Goal: Task Accomplishment & Management: Complete application form

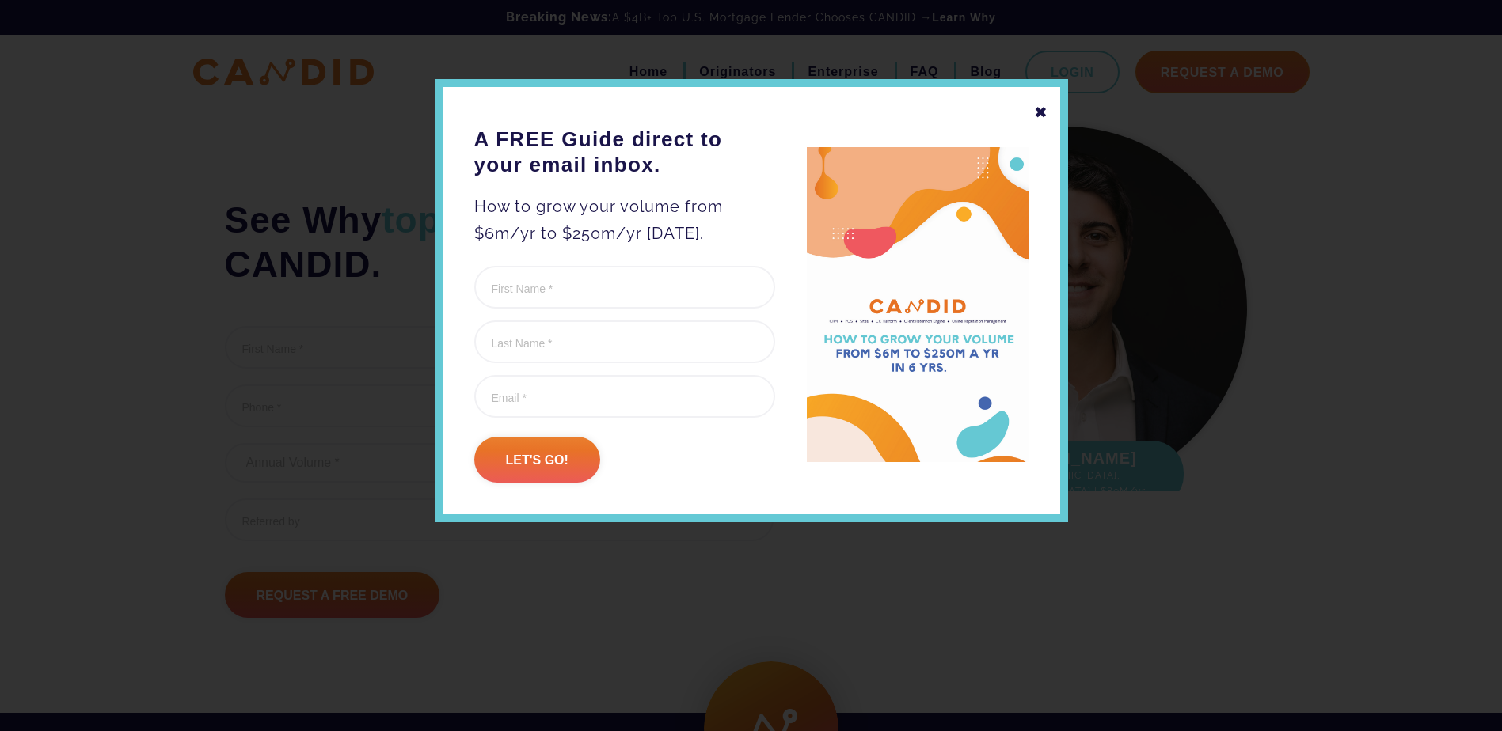
click at [1040, 112] on div "✖" at bounding box center [1041, 112] width 14 height 27
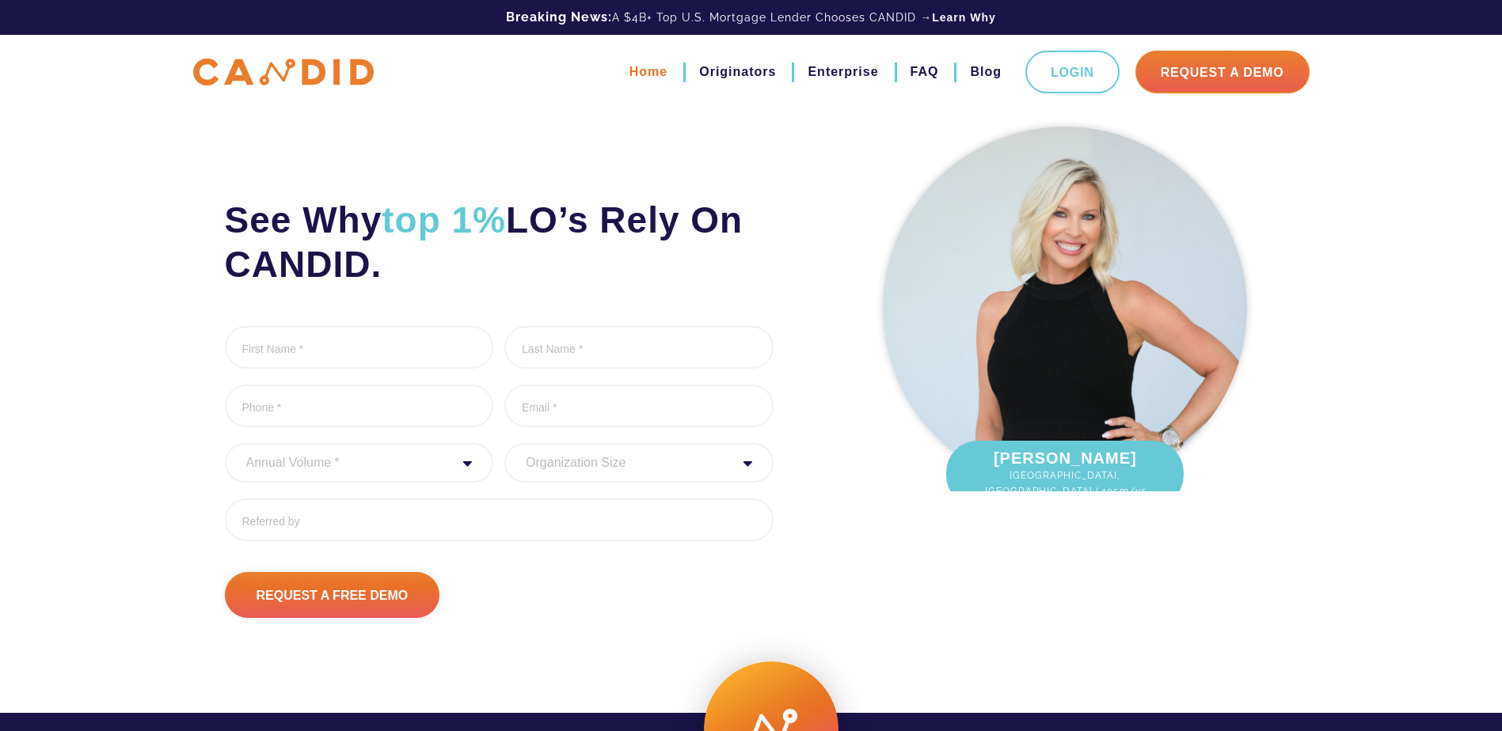
click at [651, 70] on link "Home" at bounding box center [648, 72] width 38 height 27
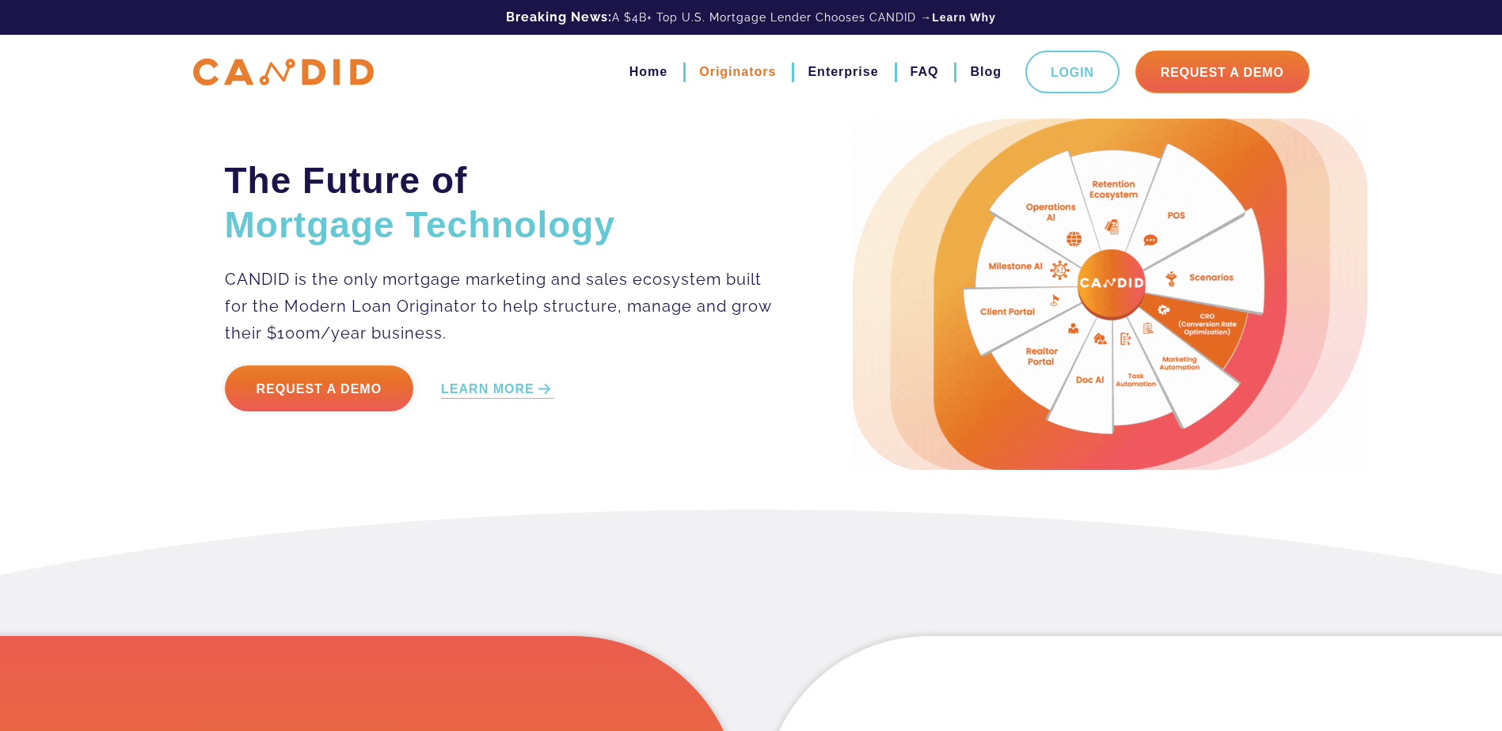
click at [747, 66] on link "Originators" at bounding box center [737, 72] width 77 height 27
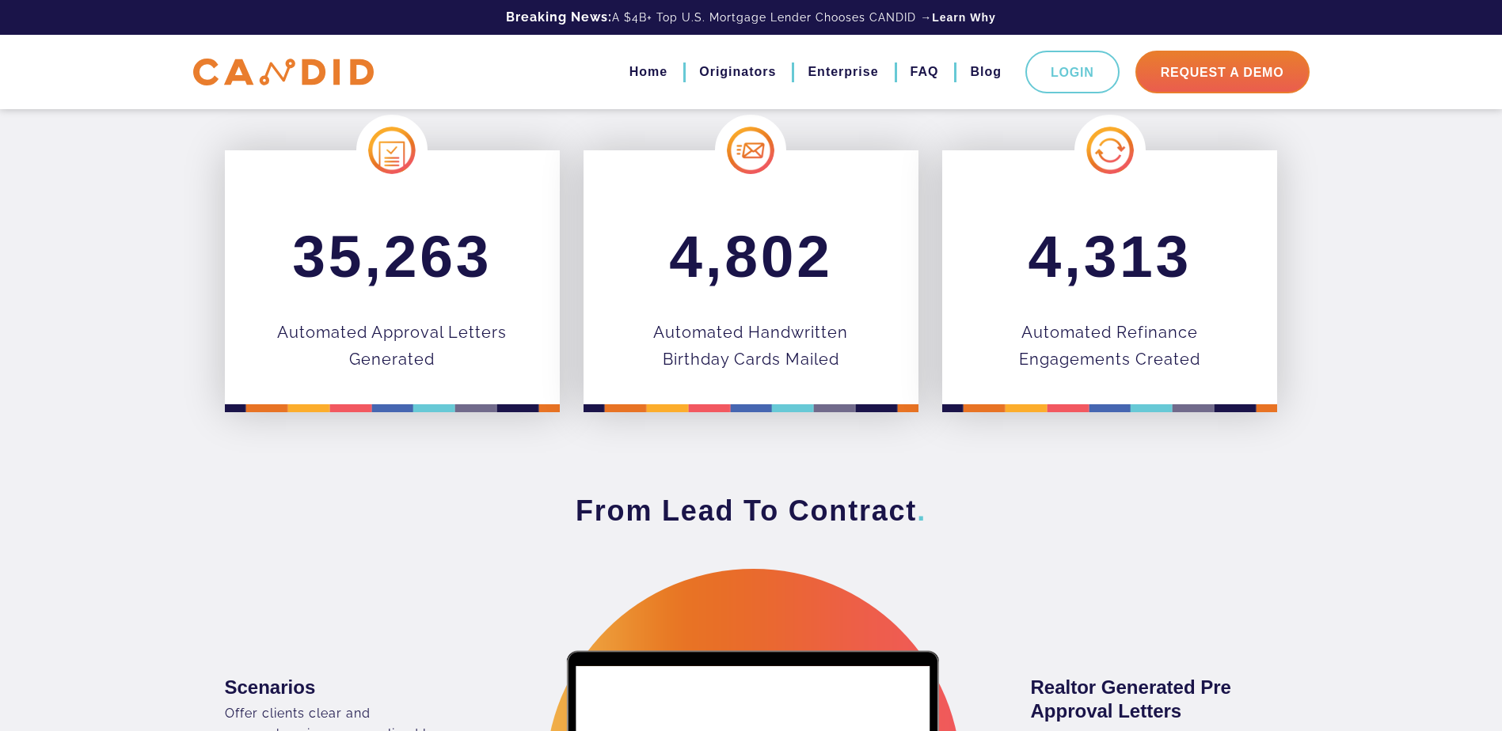
scroll to position [633, 0]
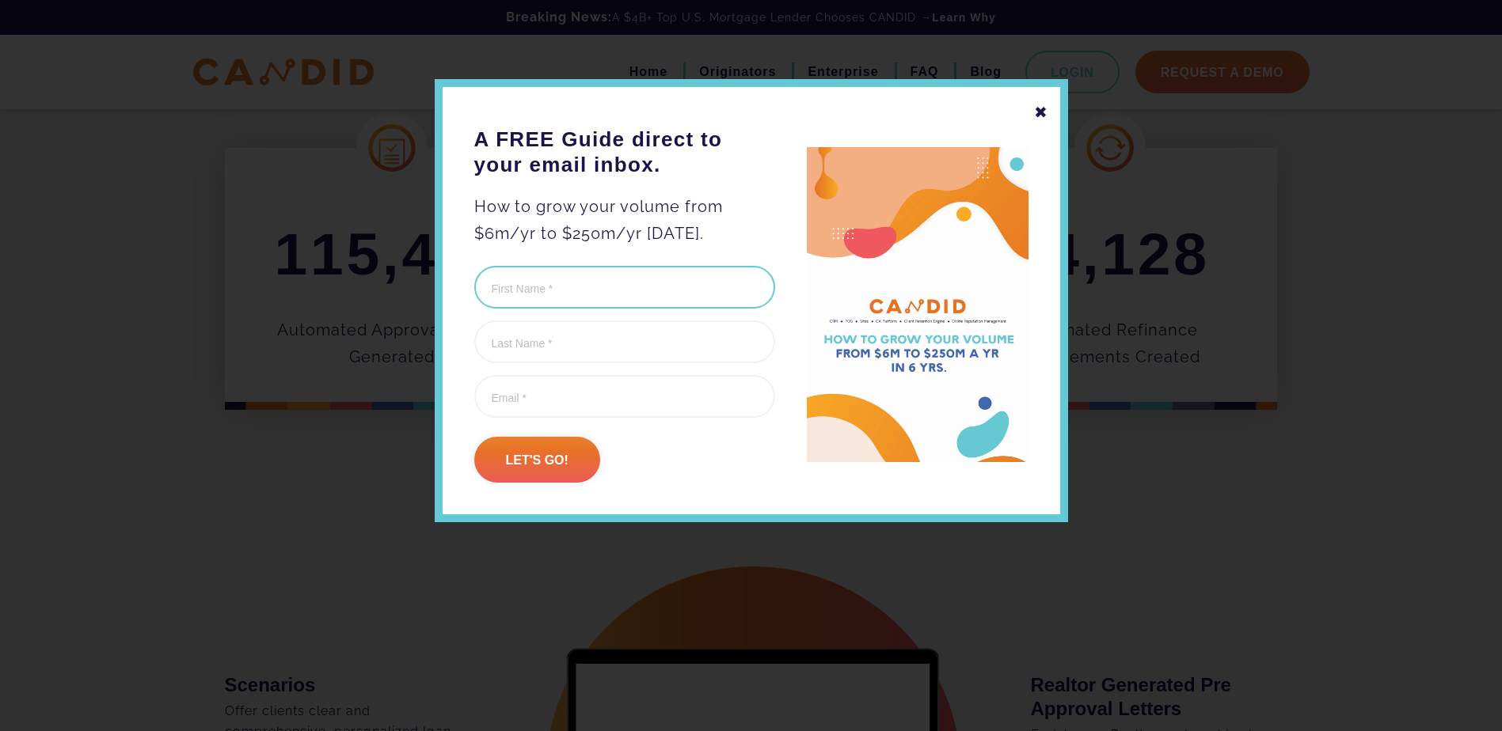
click at [552, 287] on input "First Name (Required)" at bounding box center [624, 287] width 301 height 43
type input "[PERSON_NAME]"
type input "Boomer"
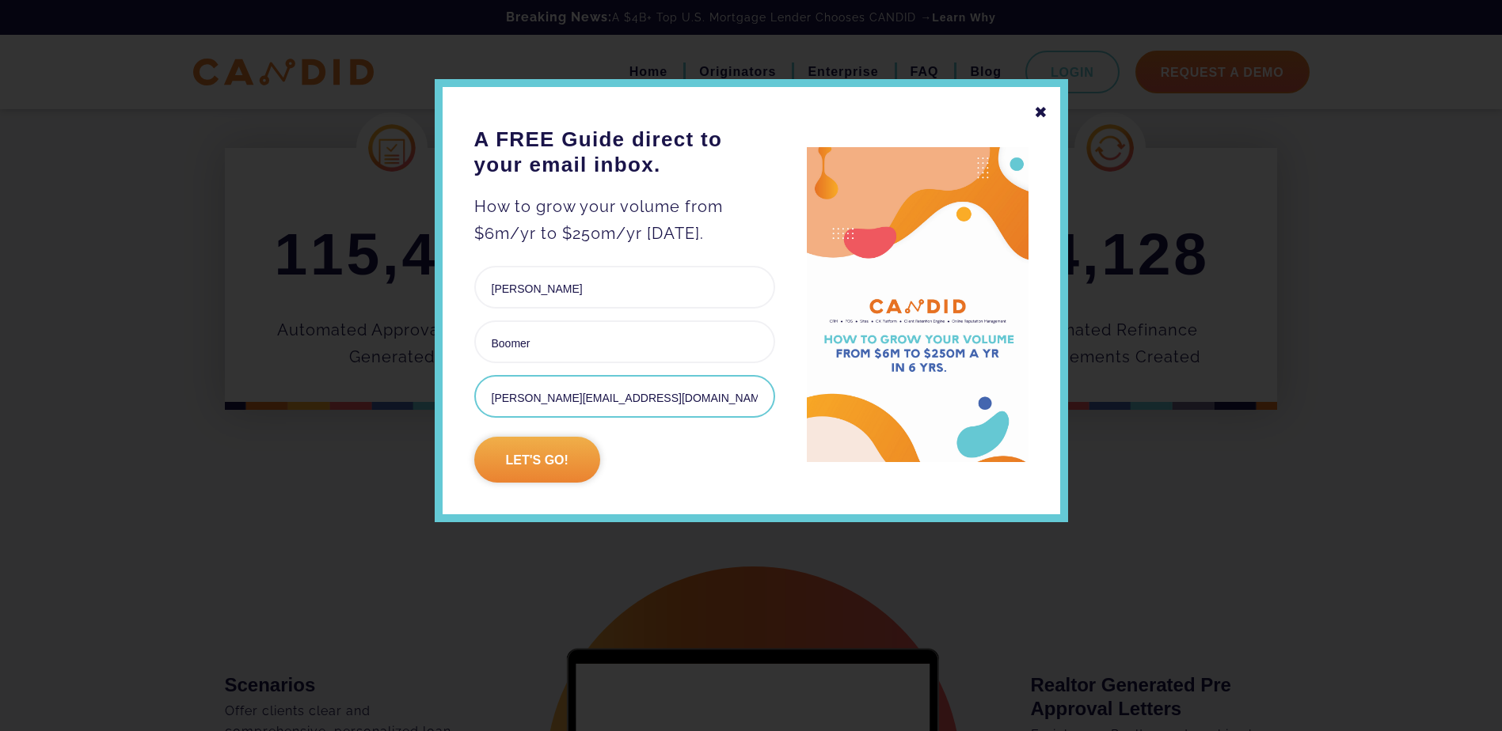
type input "[PERSON_NAME][EMAIL_ADDRESS][DOMAIN_NAME]"
click at [521, 469] on input "Let's go!" at bounding box center [537, 460] width 126 height 46
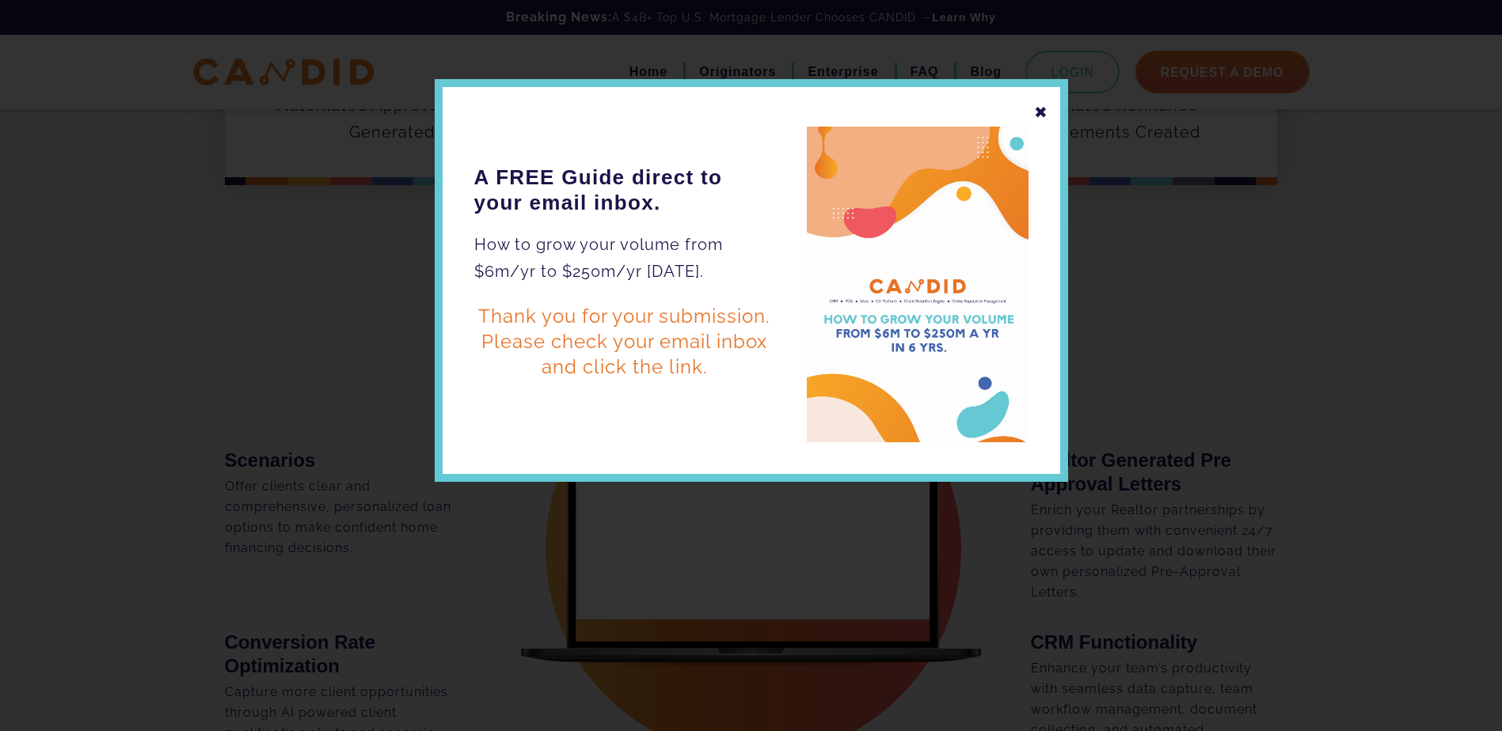
scroll to position [0, 0]
click at [1043, 110] on div "✖" at bounding box center [1041, 112] width 14 height 27
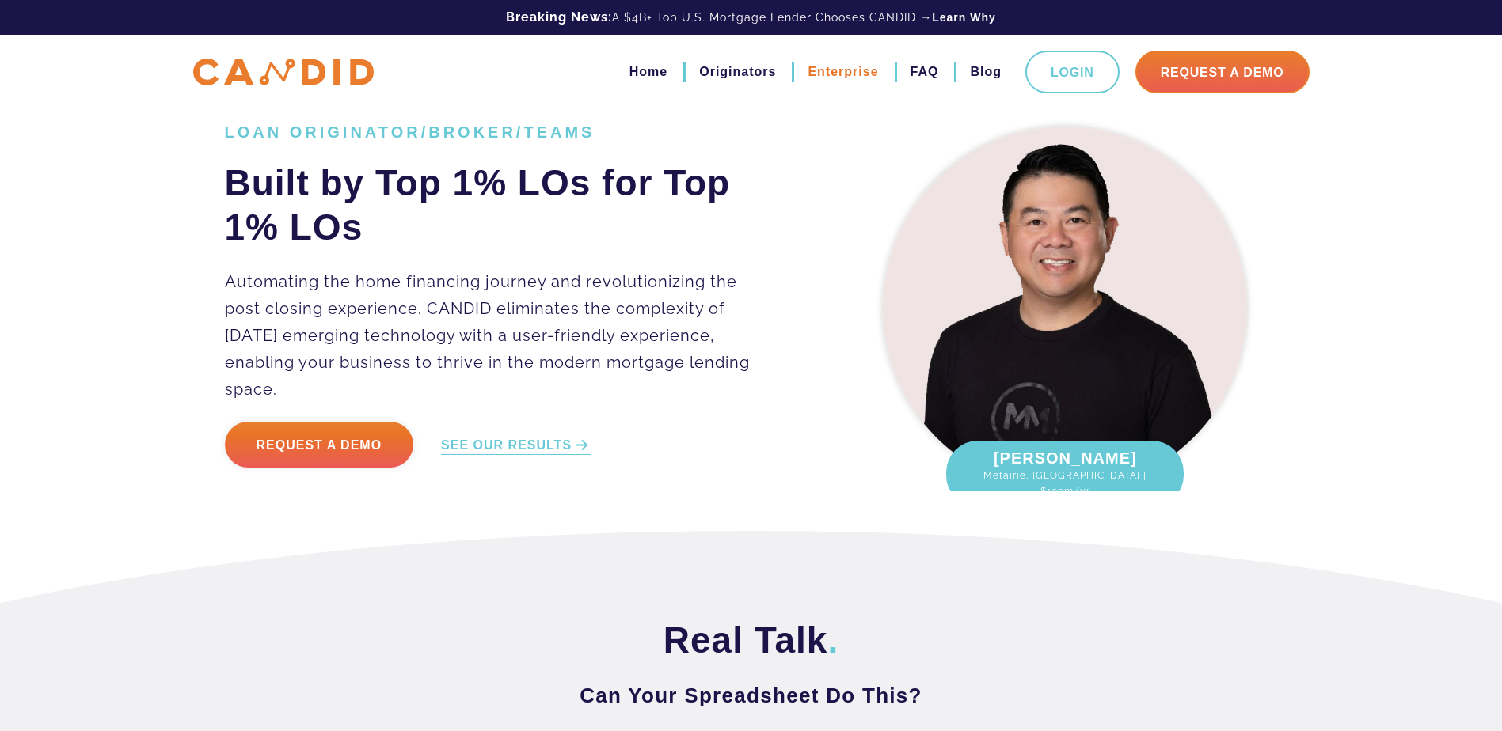
click at [827, 74] on link "Enterprise" at bounding box center [842, 72] width 70 height 27
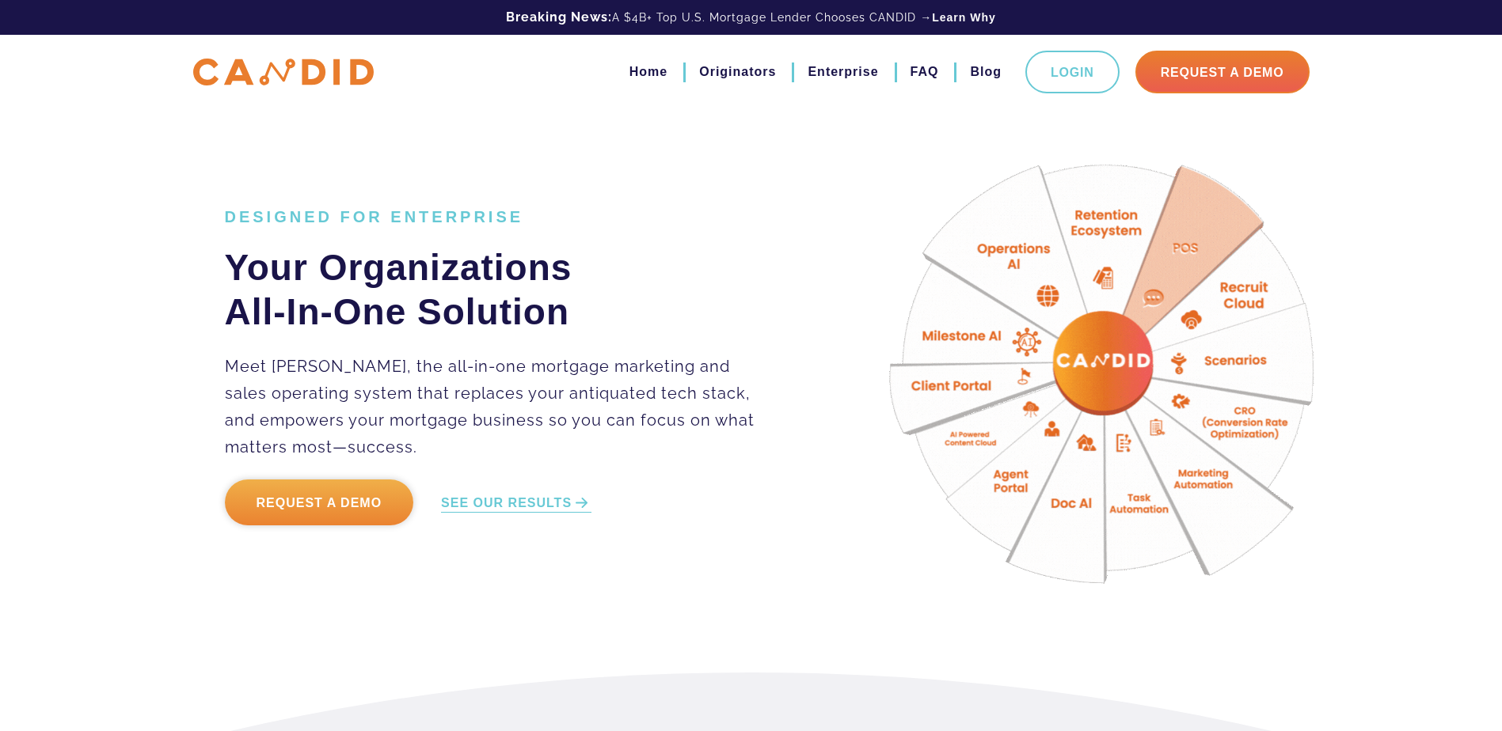
click at [323, 515] on link "Request a Demo" at bounding box center [319, 503] width 189 height 46
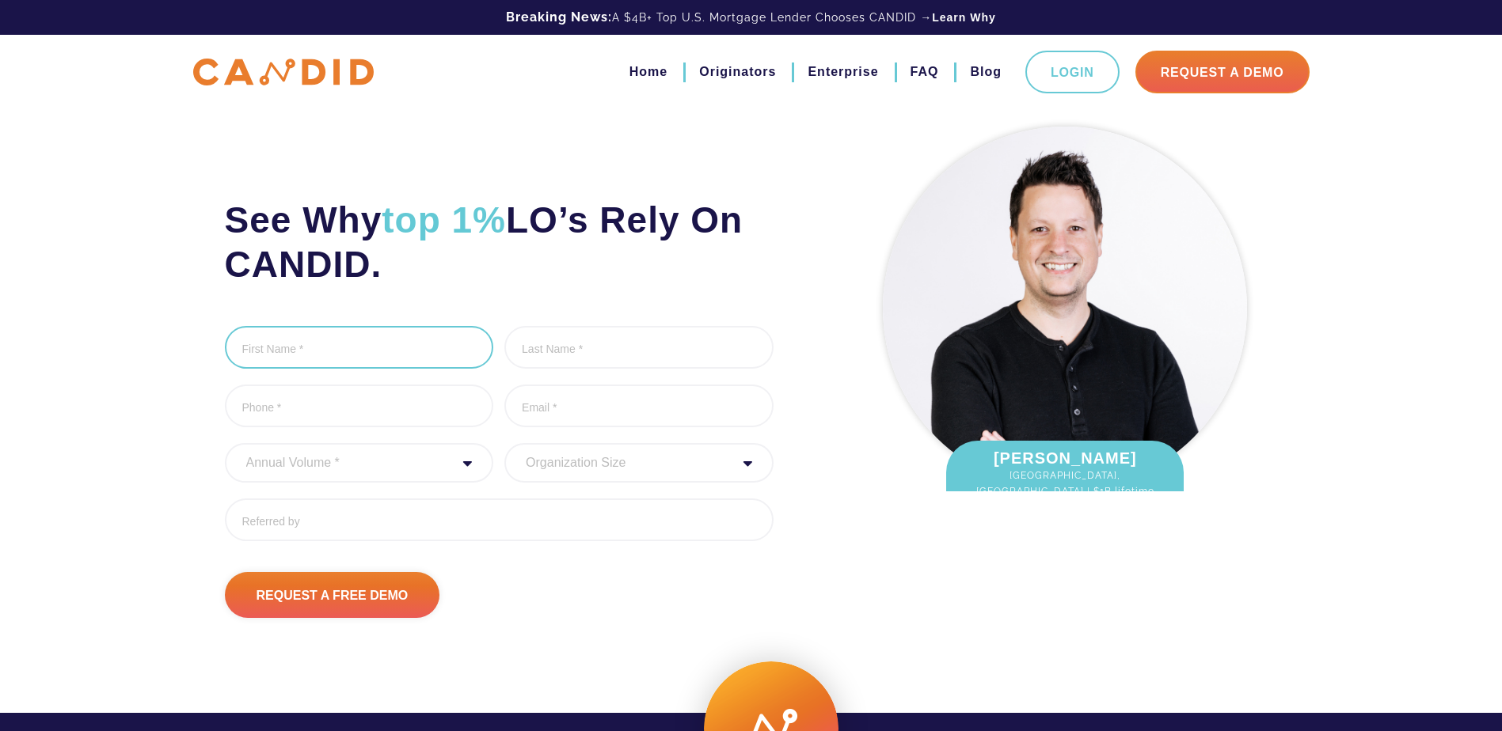
click at [263, 344] on input "First Name *" at bounding box center [359, 347] width 269 height 43
type input "[PERSON_NAME]"
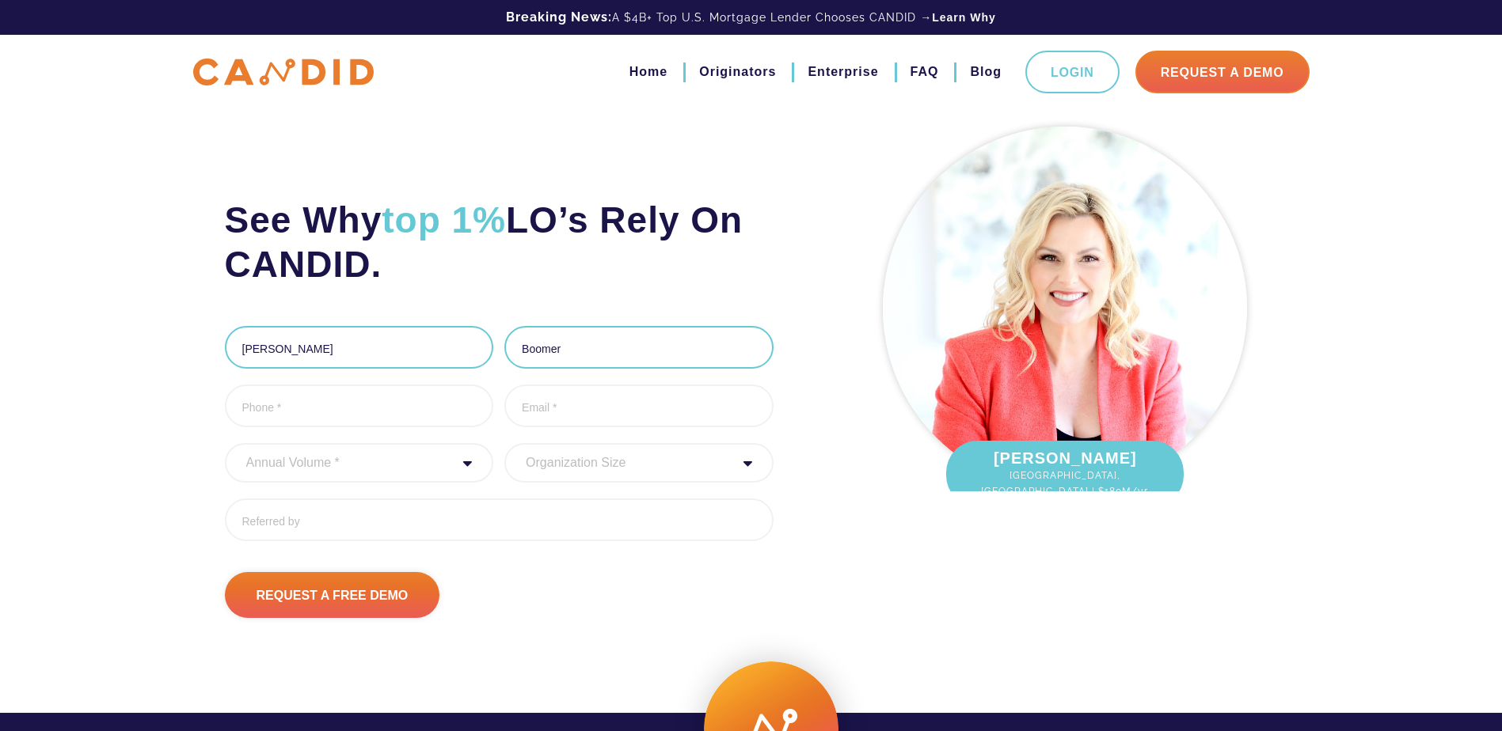
type input "Boomer"
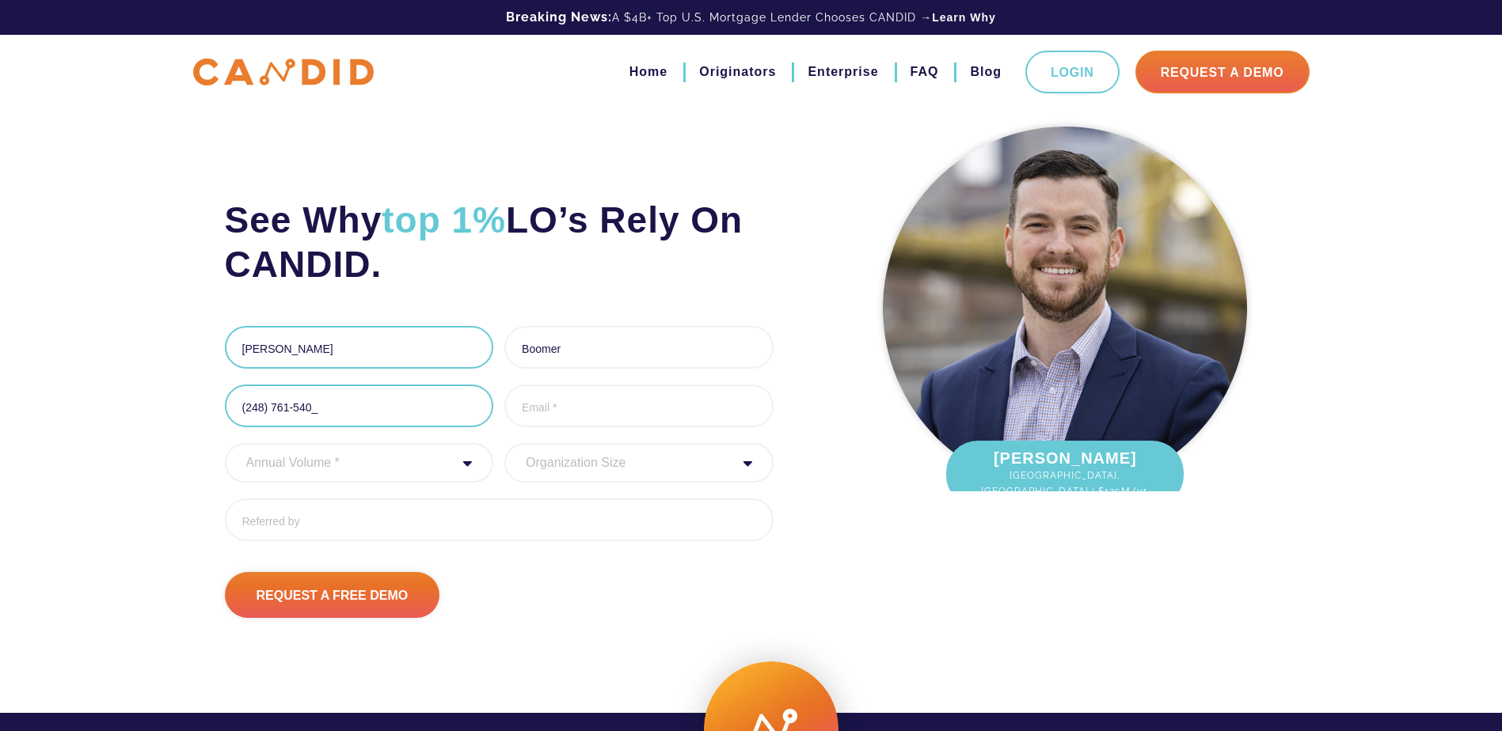
type input "(248) 761-5407"
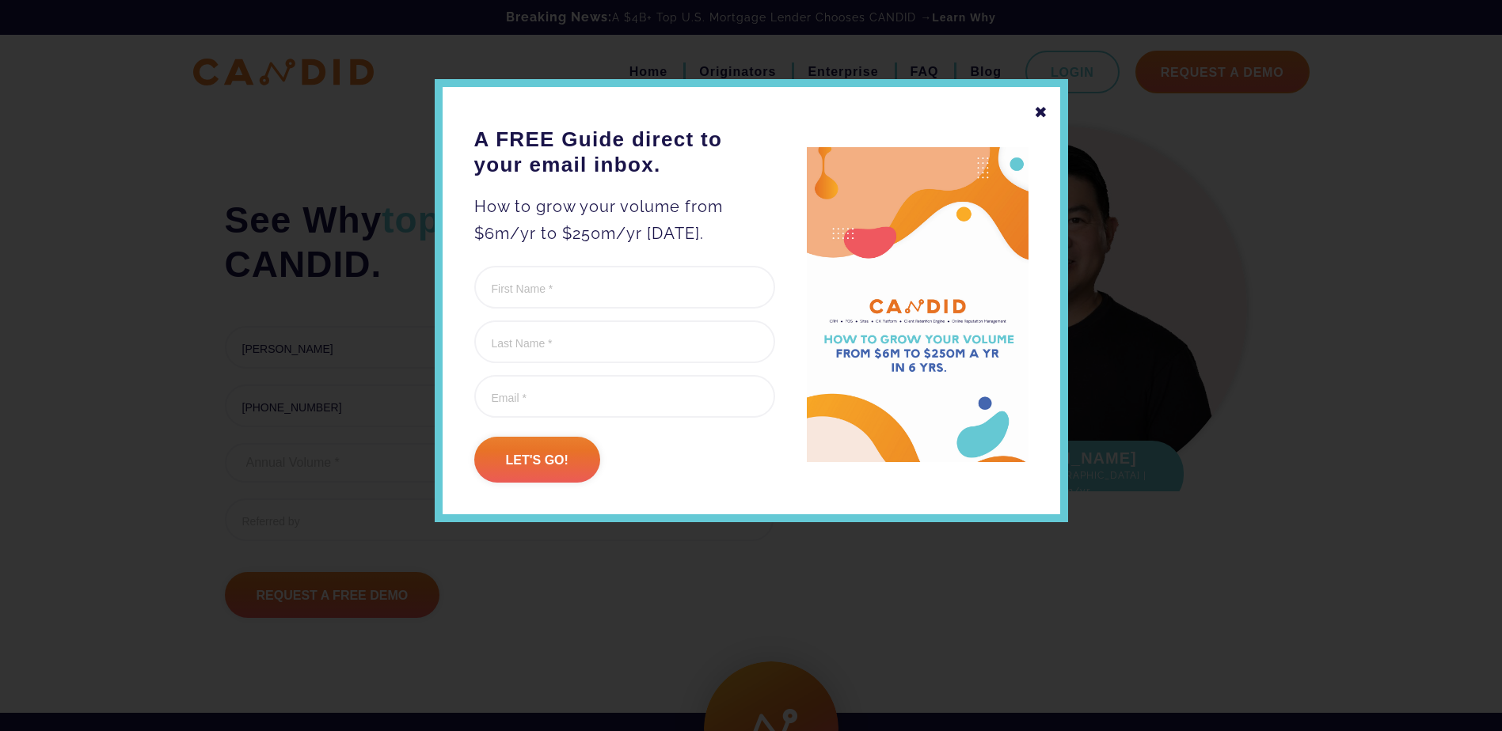
type input "pete.boomer@regions.com"
click at [1041, 118] on div "✖" at bounding box center [1041, 112] width 14 height 27
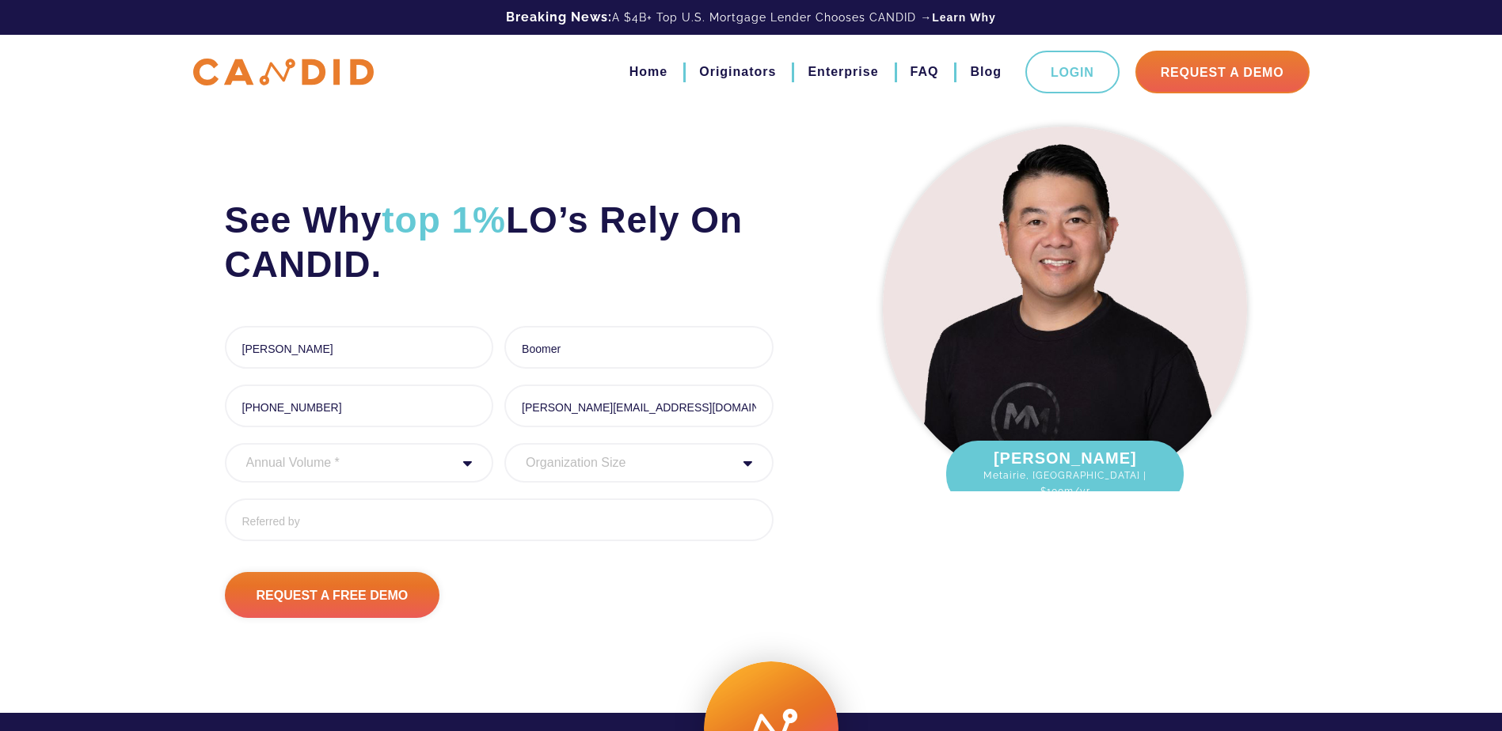
click at [311, 473] on select "Annual Volume * 0 to 25M 25M to 50M 50M to 75M 75M to 100M 100M to 150M 150M to…" at bounding box center [359, 463] width 269 height 40
select select "250000000"
click at [225, 443] on select "Annual Volume * 0 to 25M 25M to 50M 50M to 75M 75M to 100M 100M to 150M 150M to…" at bounding box center [359, 463] width 269 height 40
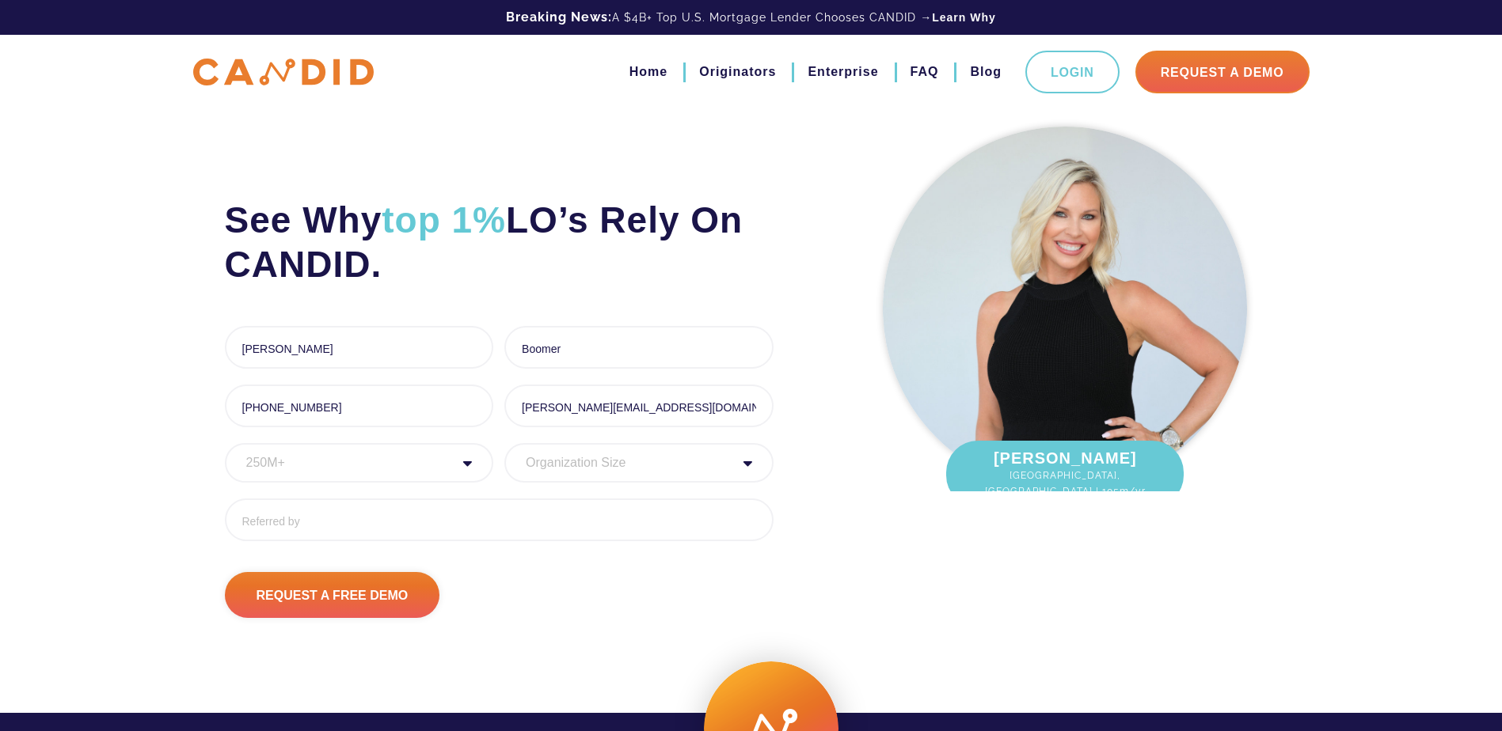
click at [747, 465] on div "Organization Size 1 - 10 11 - 50 51 - 100 101 - 200 201 - 300 300 - 500 501+" at bounding box center [638, 463] width 269 height 40
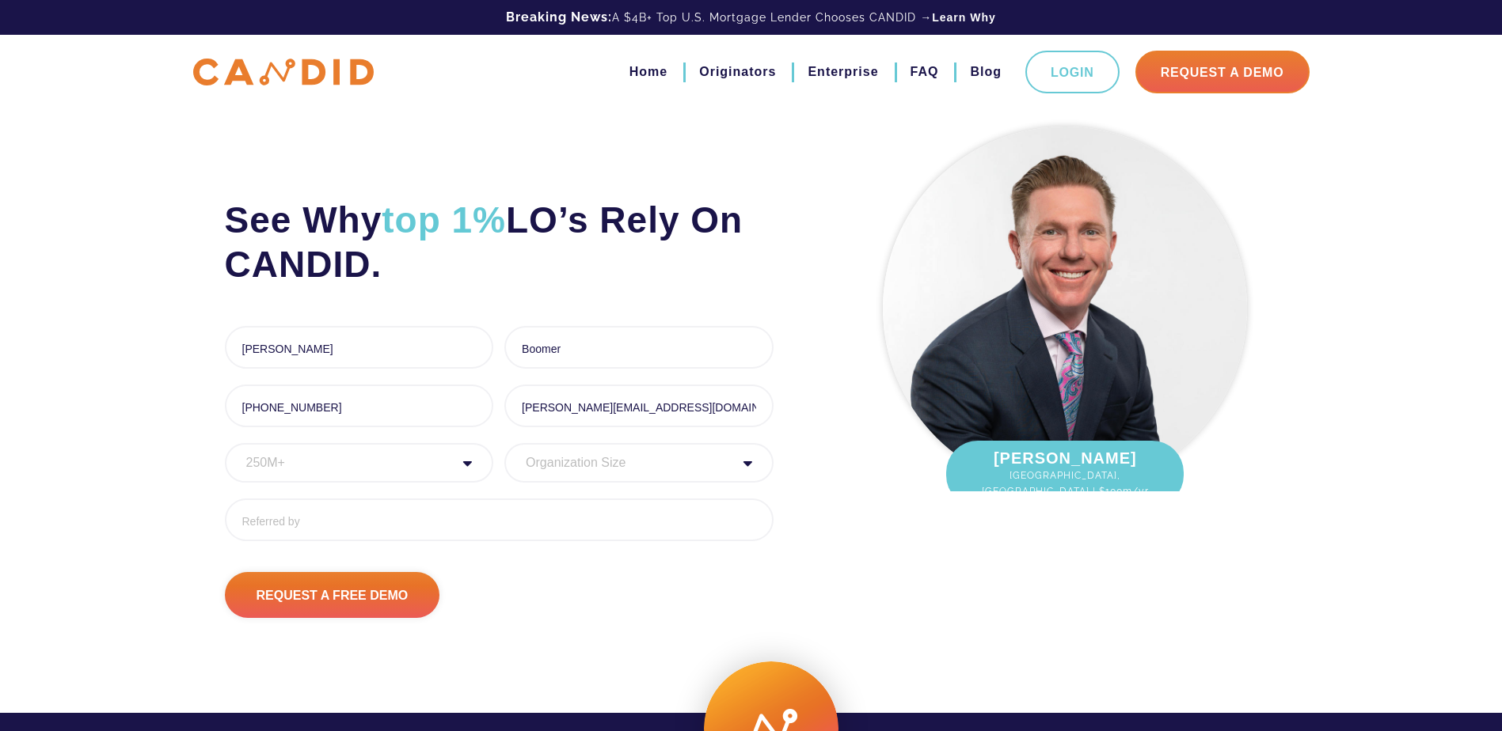
click at [610, 465] on select "Organization Size 1 - 10 11 - 50 51 - 100 101 - 200 201 - 300 300 - 500 501+" at bounding box center [638, 463] width 269 height 40
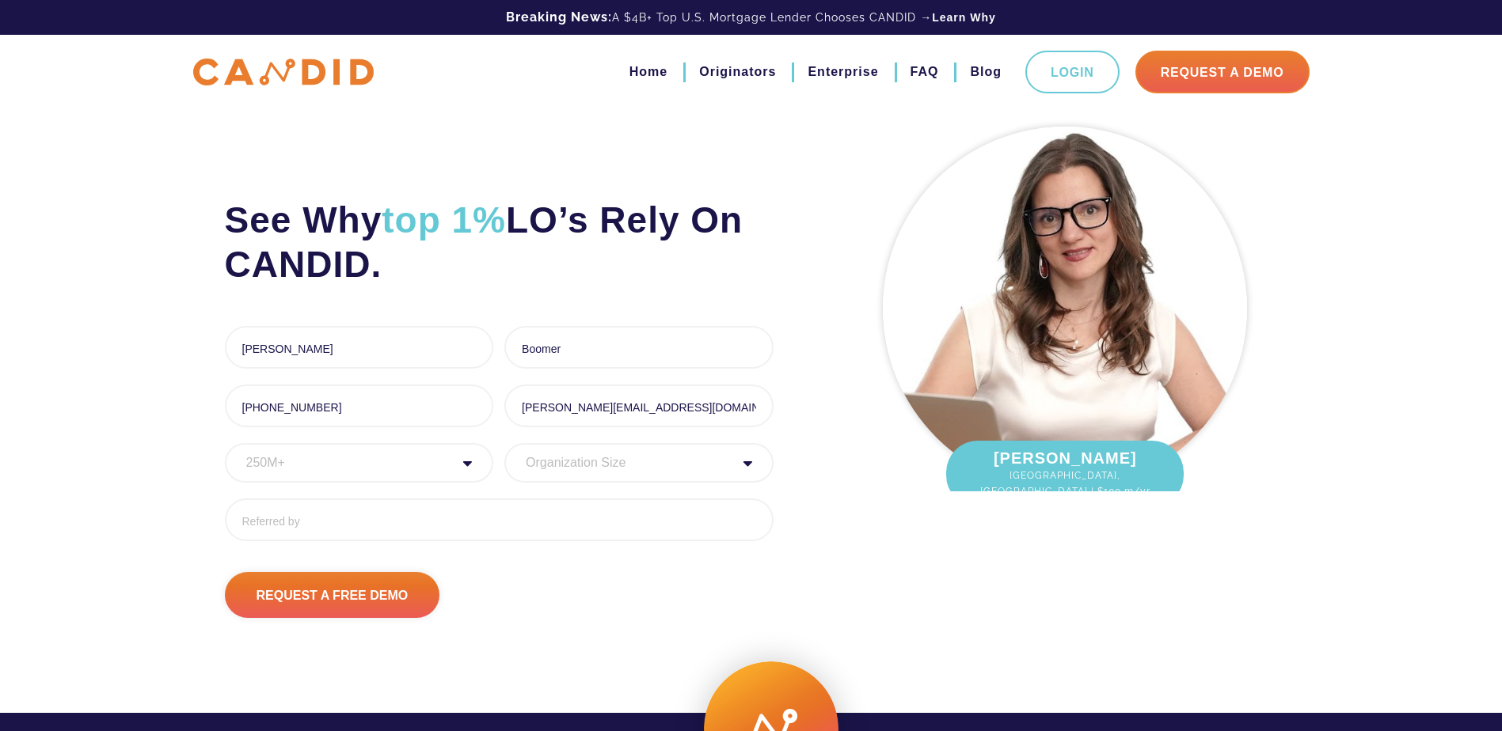
select select "201 - 300"
click at [504, 443] on select "Organization Size 1 - 10 11 - 50 51 - 100 101 - 200 201 - 300 300 - 500 501+" at bounding box center [638, 463] width 269 height 40
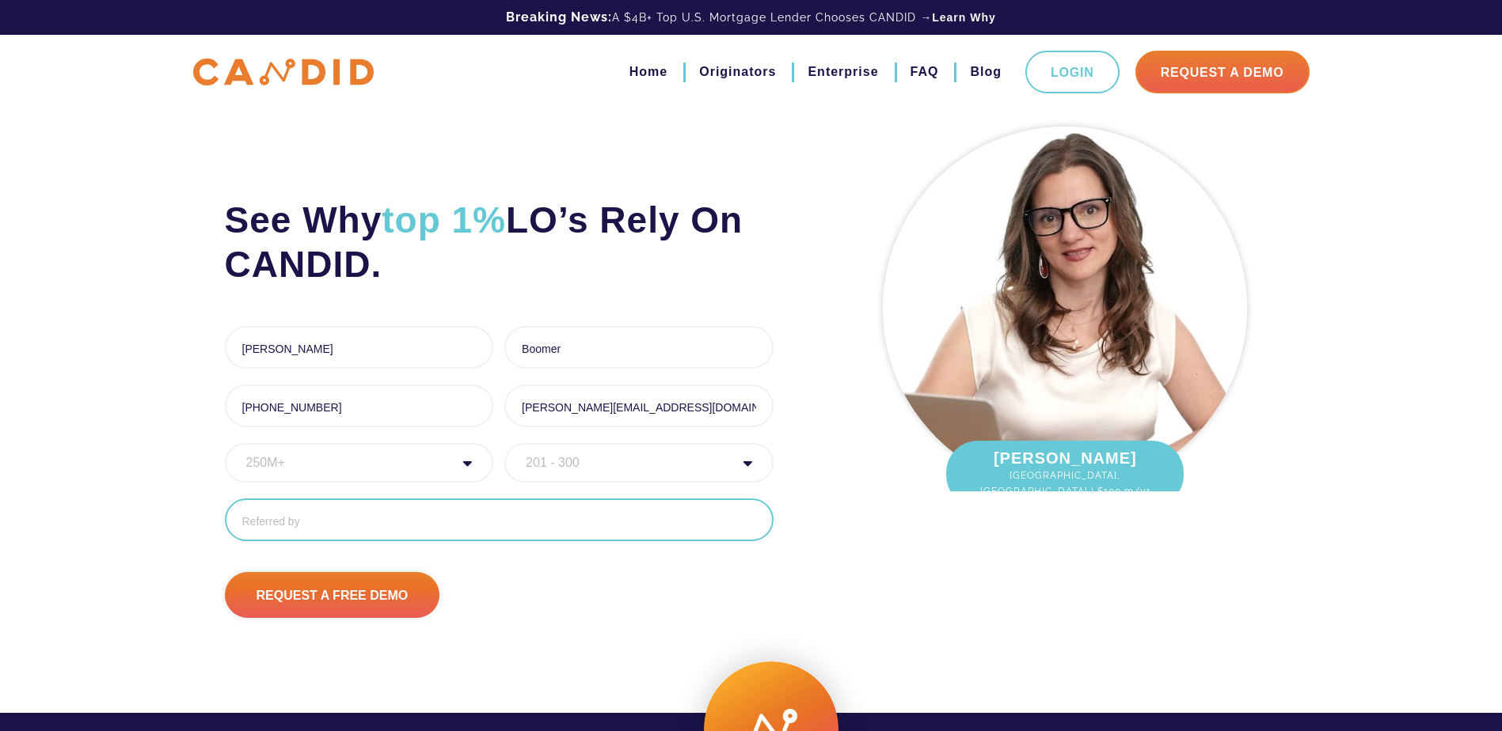
click at [299, 528] on input "Referred By" at bounding box center [499, 520] width 549 height 43
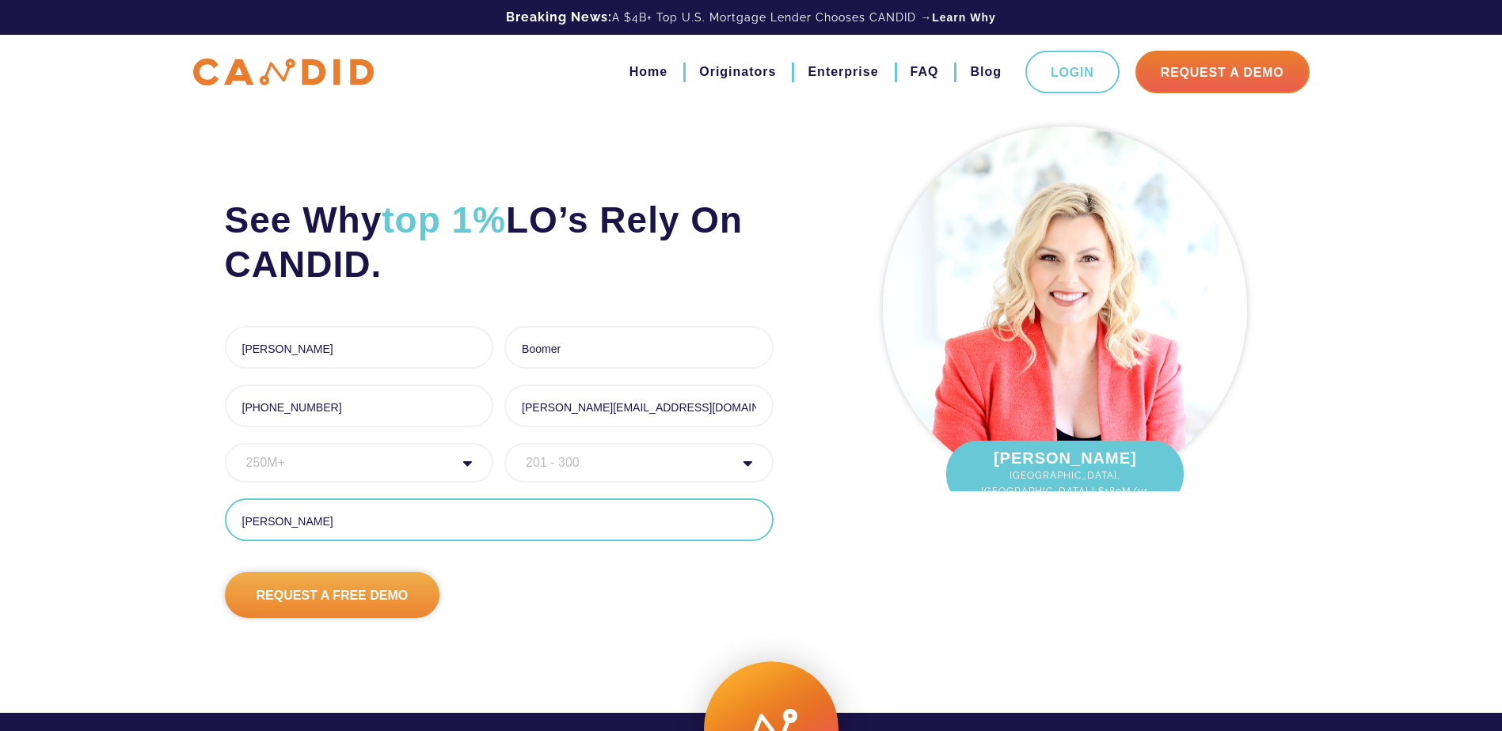
type input "Shane Stanton"
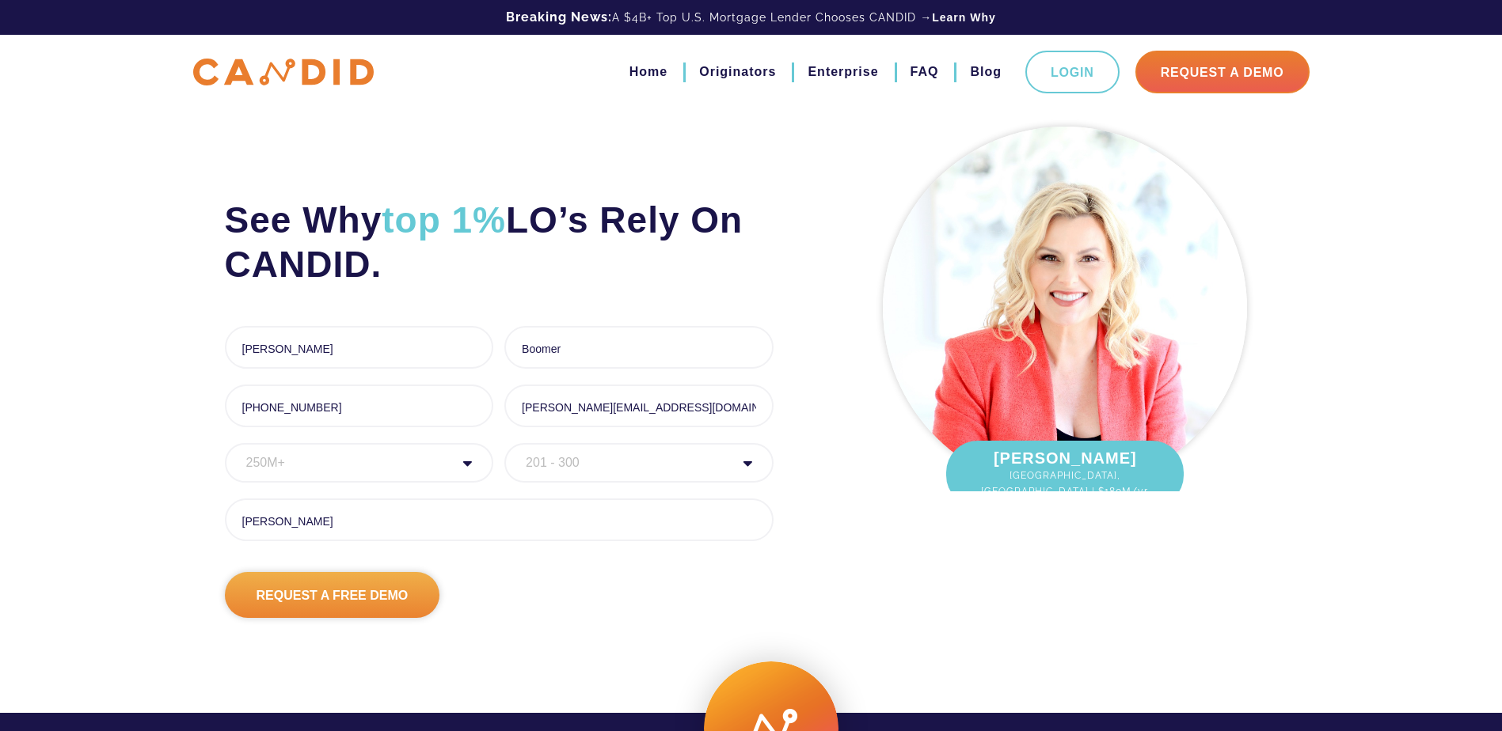
click at [319, 598] on input "Request A Free Demo" at bounding box center [332, 595] width 215 height 46
